Goal: Task Accomplishment & Management: Manage account settings

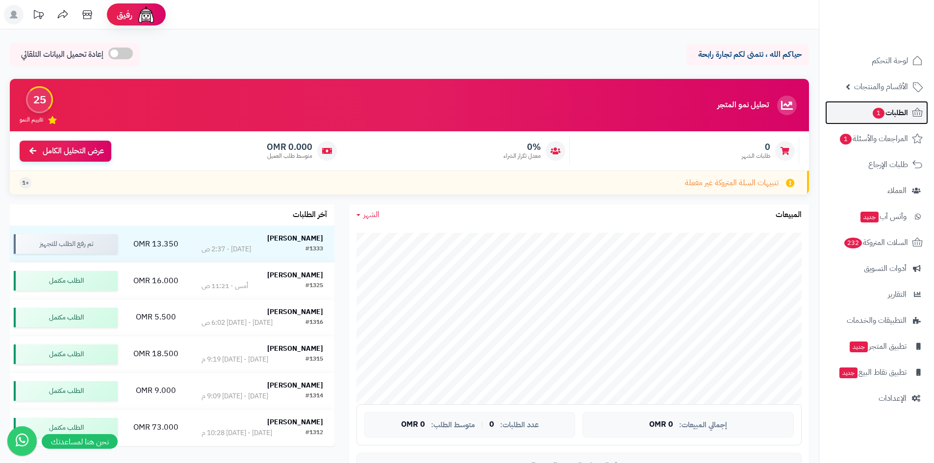
click at [899, 110] on span "الطلبات 1" at bounding box center [890, 113] width 36 height 14
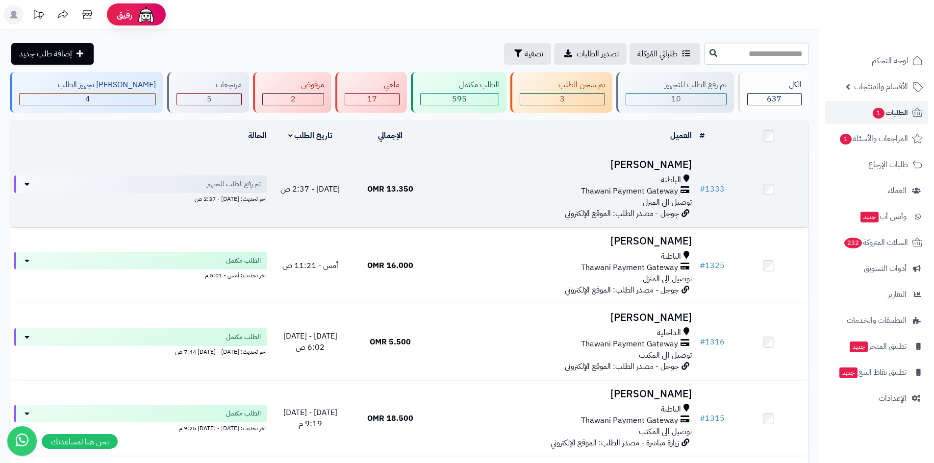
click at [658, 160] on h3 "[PERSON_NAME]" at bounding box center [563, 164] width 258 height 11
